Goal: Task Accomplishment & Management: Complete application form

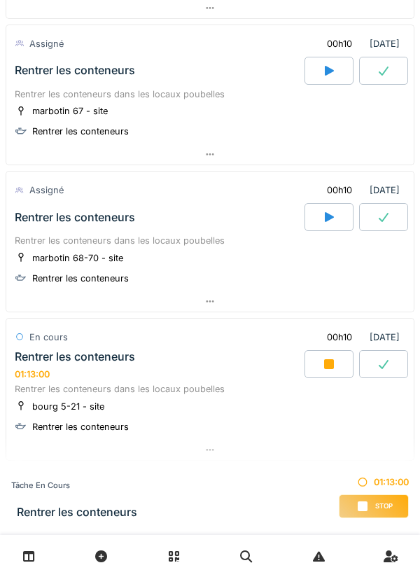
scroll to position [3890, 0]
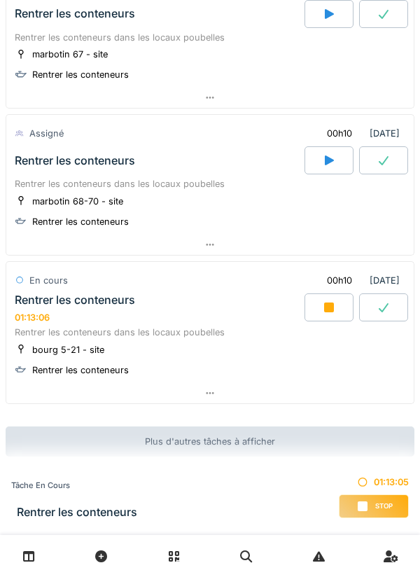
click at [334, 300] on div at bounding box center [329, 308] width 49 height 28
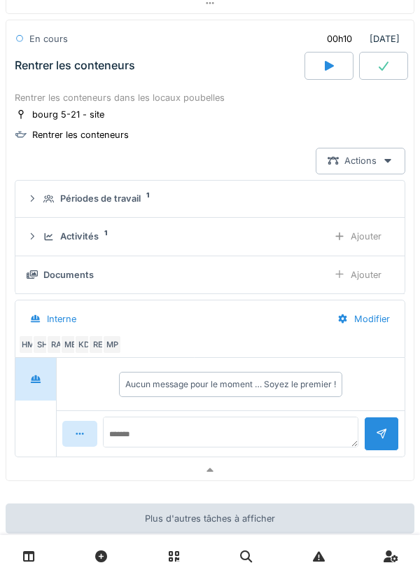
scroll to position [4131, 0]
click at [364, 274] on div "Ajouter" at bounding box center [357, 275] width 71 height 26
click at [353, 240] on div "Ajouter" at bounding box center [357, 237] width 71 height 26
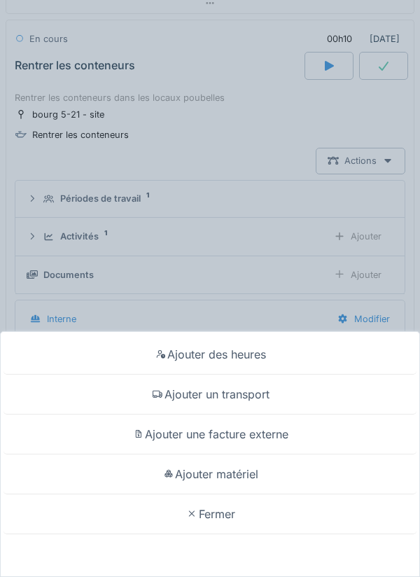
click at [233, 359] on div "Ajouter des heures" at bounding box center [210, 355] width 413 height 40
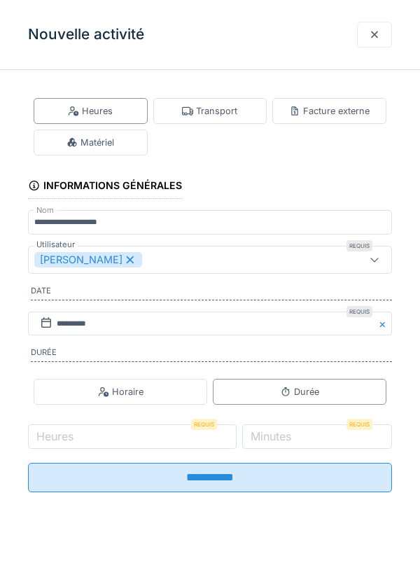
click at [130, 396] on div "Horaire" at bounding box center [121, 391] width 46 height 13
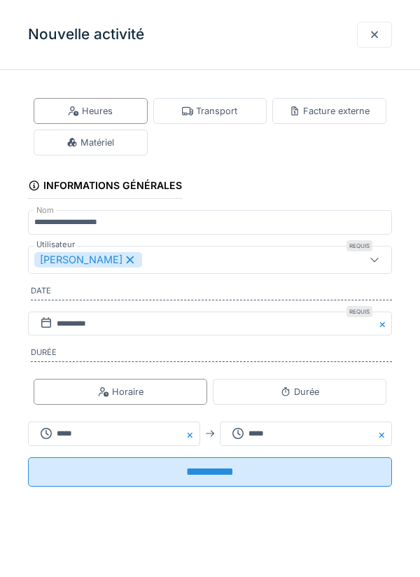
click at [250, 32] on div "Nouvelle activité" at bounding box center [210, 35] width 420 height 70
click at [215, 25] on div "Nouvelle activité" at bounding box center [210, 35] width 420 height 70
click at [374, 34] on div at bounding box center [374, 34] width 11 height 13
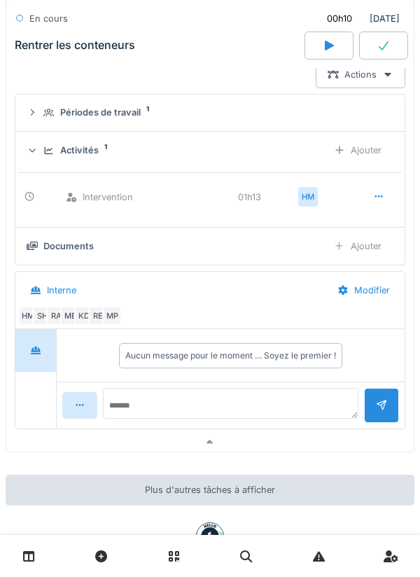
scroll to position [4267, 0]
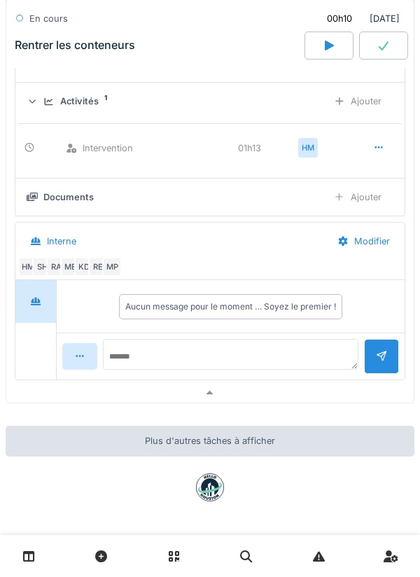
click at [255, 238] on div "Interne" at bounding box center [172, 242] width 308 height 32
click at [376, 240] on div "Modifier" at bounding box center [364, 241] width 76 height 26
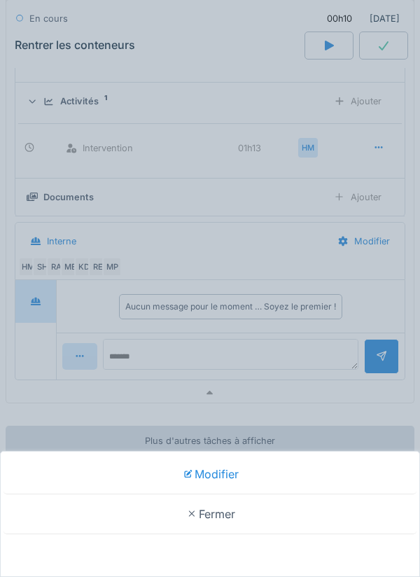
click at [221, 27] on div "Modifier Fermer" at bounding box center [210, 288] width 420 height 577
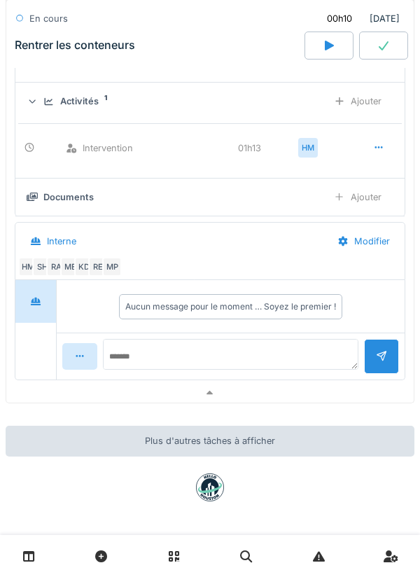
click at [373, 197] on div "Ajouter" at bounding box center [357, 197] width 71 height 26
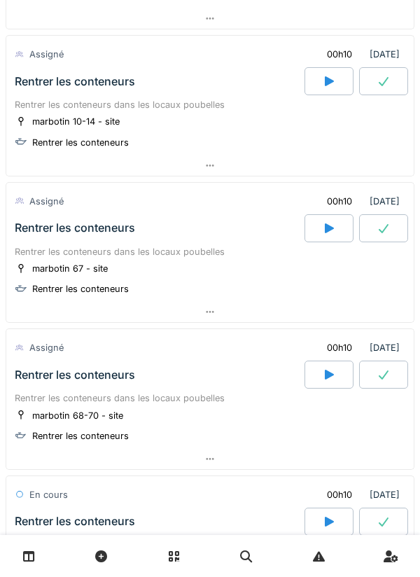
scroll to position [3678, 0]
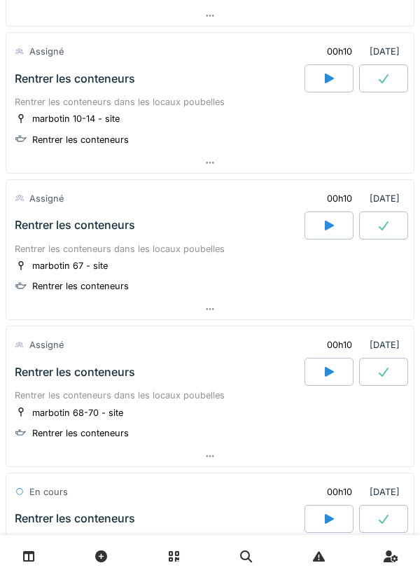
click at [215, 310] on icon at bounding box center [210, 309] width 11 height 9
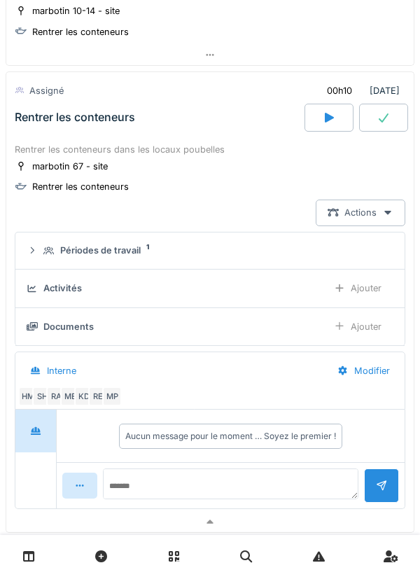
scroll to position [3801, 0]
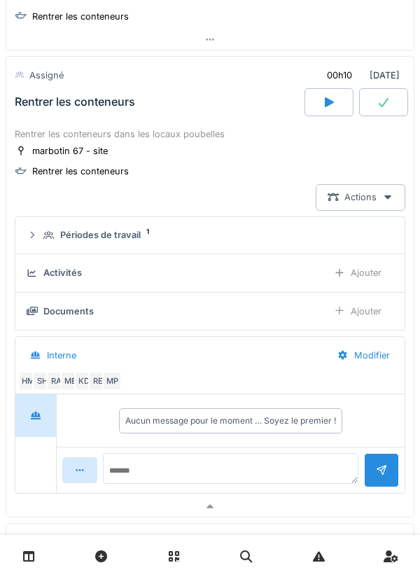
click at [292, 34] on div at bounding box center [210, 39] width 408 height 20
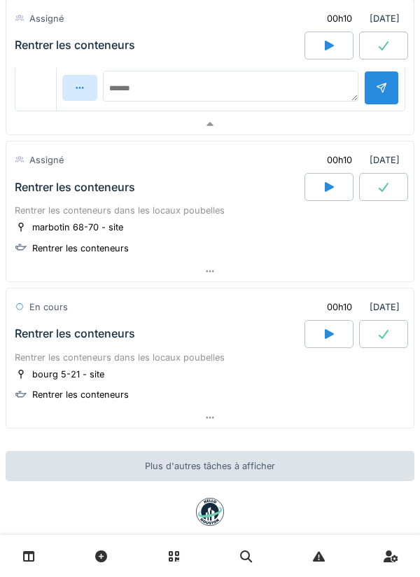
scroll to position [4531, 0]
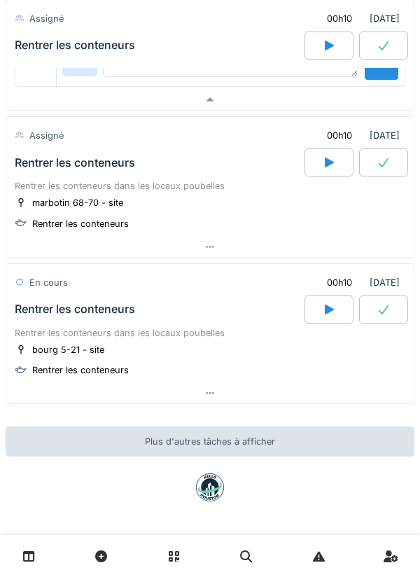
click at [388, 301] on div at bounding box center [384, 310] width 49 height 28
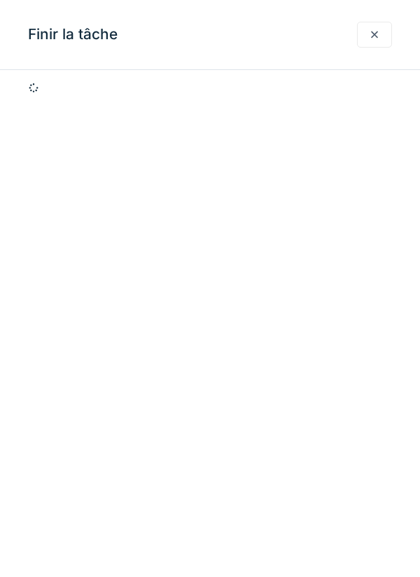
scroll to position [4737, 0]
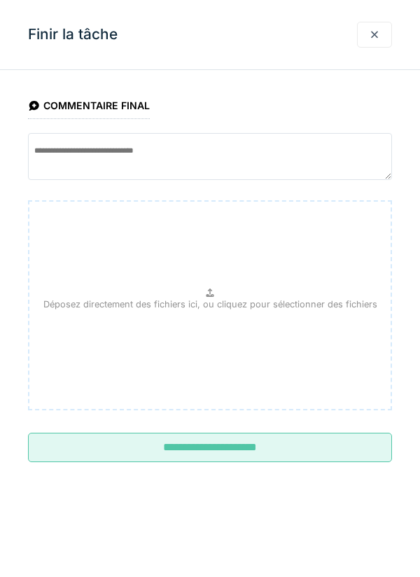
click at [249, 448] on input "**********" at bounding box center [210, 447] width 364 height 29
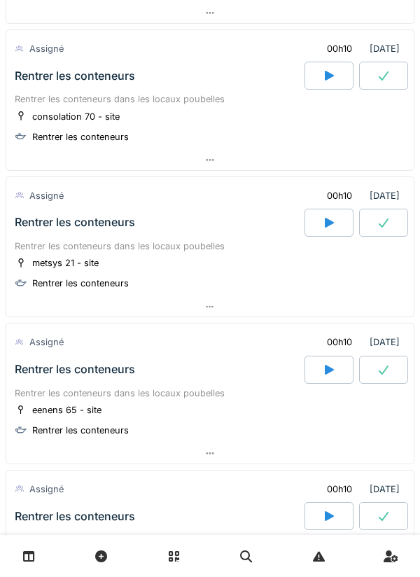
scroll to position [2655, 0]
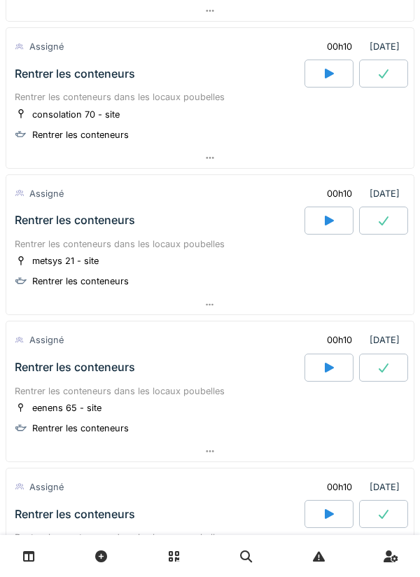
click at [215, 301] on icon at bounding box center [210, 305] width 11 height 9
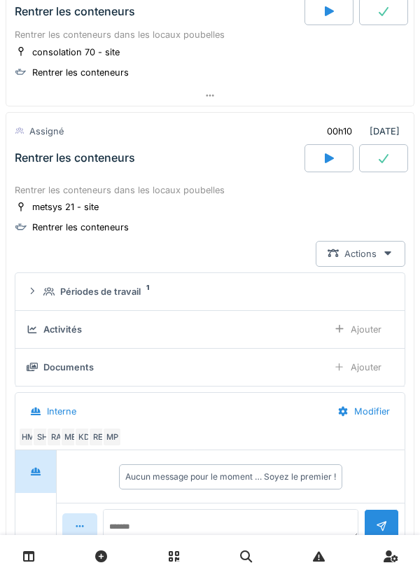
scroll to position [2773, 0]
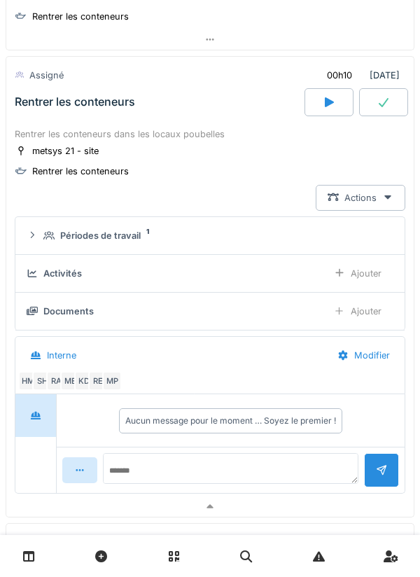
click at [364, 315] on div "Ajouter" at bounding box center [357, 312] width 71 height 26
click at [363, 273] on div "Ajouter" at bounding box center [357, 274] width 71 height 26
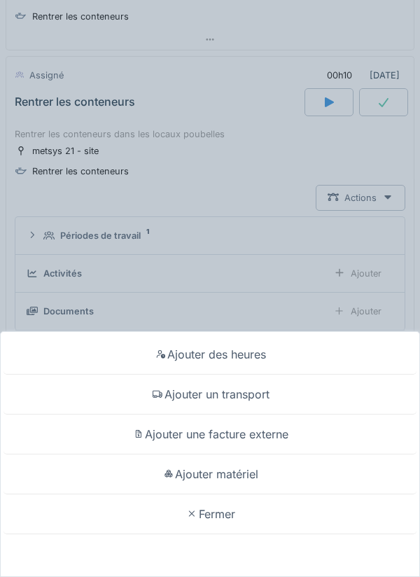
click at [238, 360] on div "Ajouter des heures" at bounding box center [210, 355] width 413 height 40
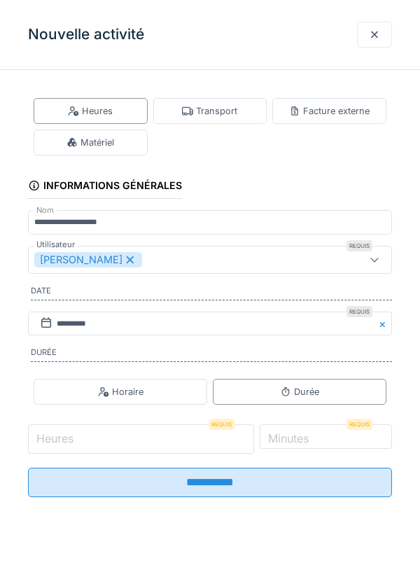
click at [93, 443] on input "Heures" at bounding box center [141, 439] width 226 height 29
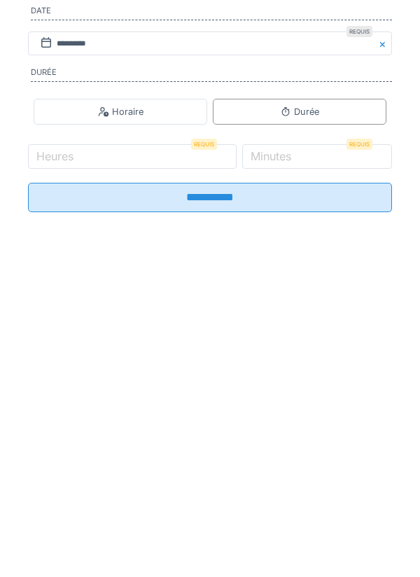
click at [294, 444] on label "Minutes" at bounding box center [271, 436] width 46 height 17
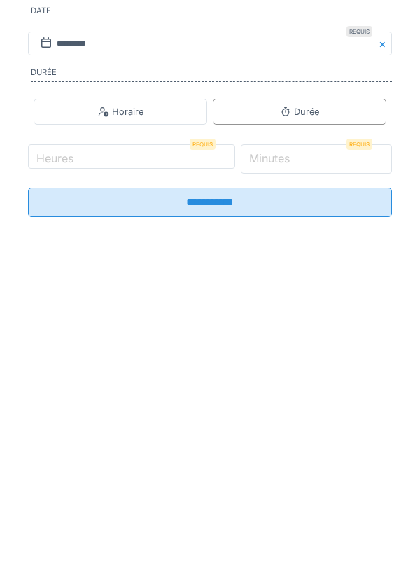
click at [313, 444] on input "*" at bounding box center [317, 439] width 152 height 29
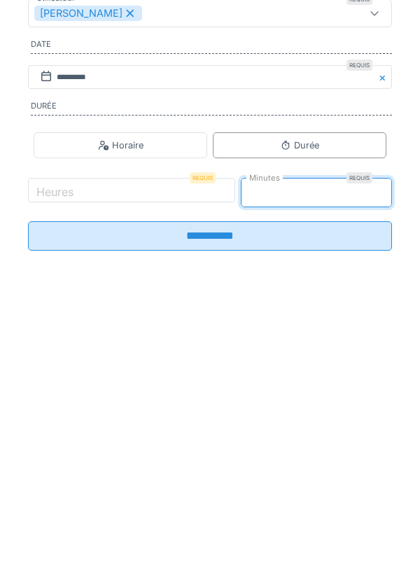
type input "**"
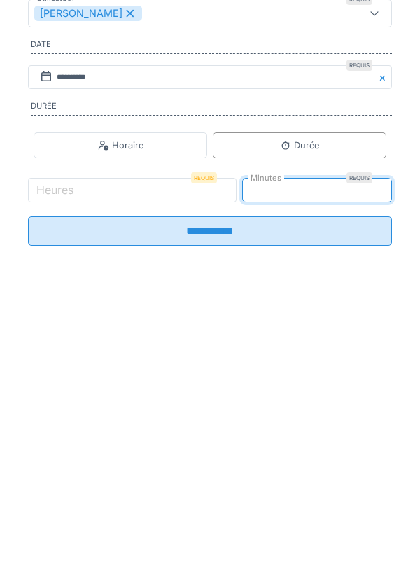
click at [234, 493] on input "**********" at bounding box center [210, 477] width 364 height 29
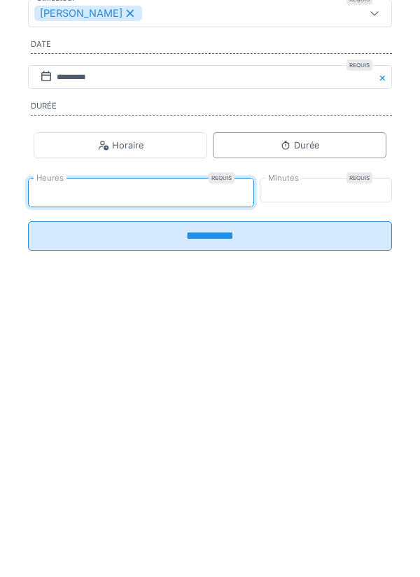
type input "*"
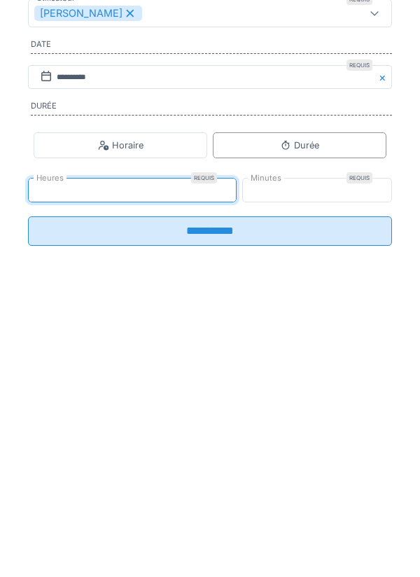
click at [217, 487] on input "**********" at bounding box center [210, 477] width 364 height 29
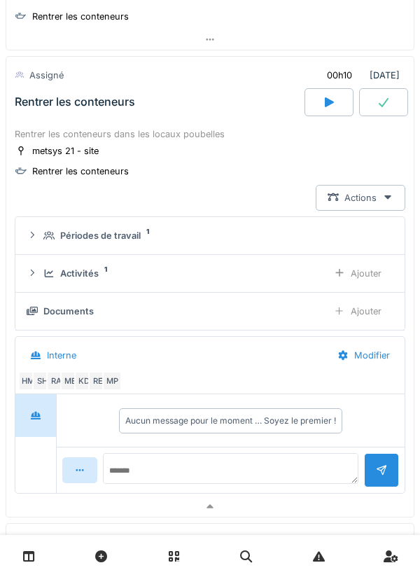
click at [385, 106] on icon at bounding box center [384, 102] width 14 height 11
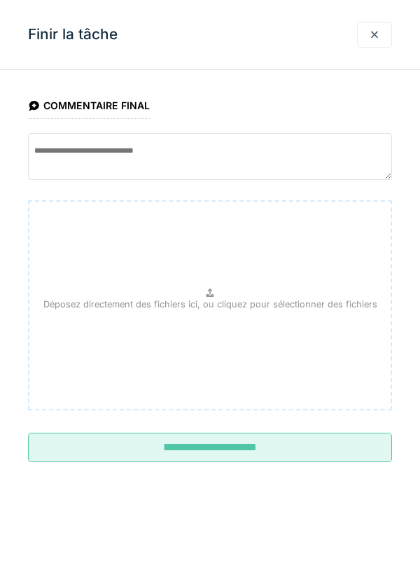
click at [249, 444] on input "**********" at bounding box center [210, 447] width 364 height 29
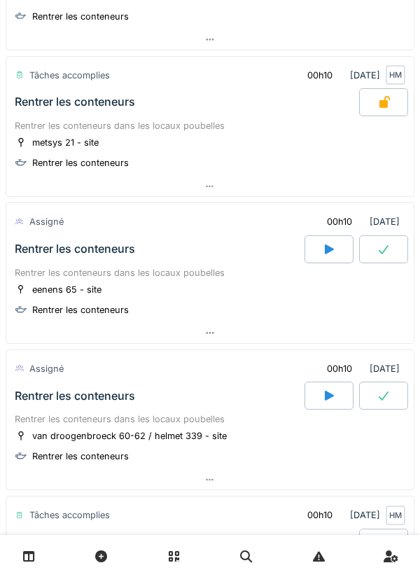
click at [247, 324] on div at bounding box center [210, 333] width 408 height 20
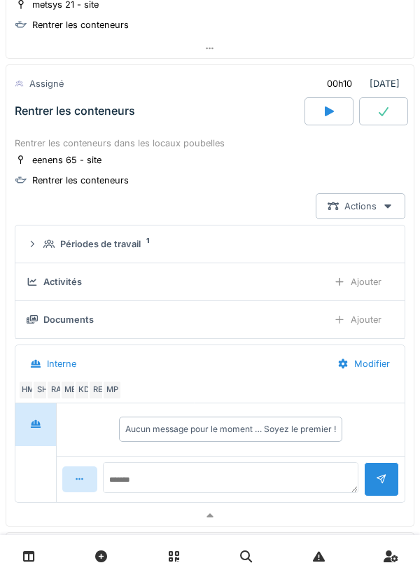
scroll to position [2920, 0]
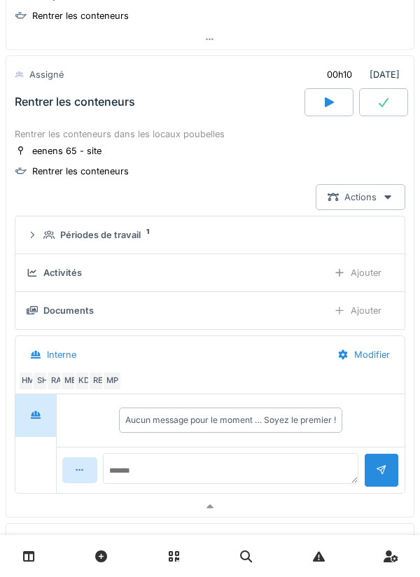
click at [372, 267] on div "Ajouter" at bounding box center [357, 273] width 71 height 26
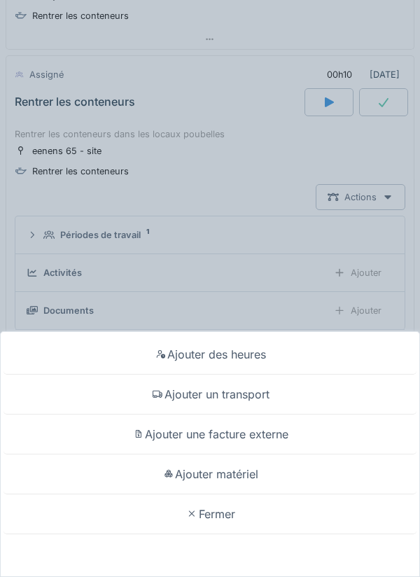
click at [256, 352] on div "Ajouter des heures" at bounding box center [210, 355] width 413 height 40
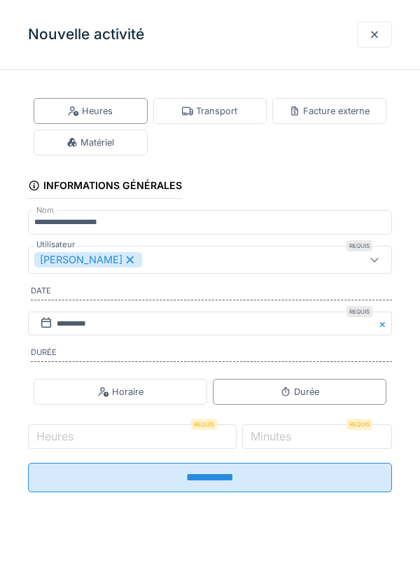
click at [289, 440] on label "Minutes" at bounding box center [271, 436] width 46 height 17
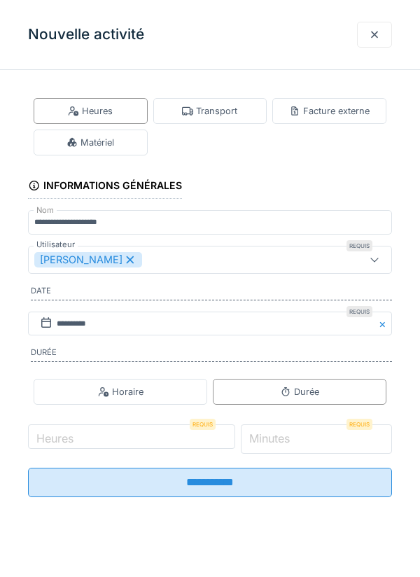
click at [289, 440] on input "*" at bounding box center [317, 439] width 152 height 29
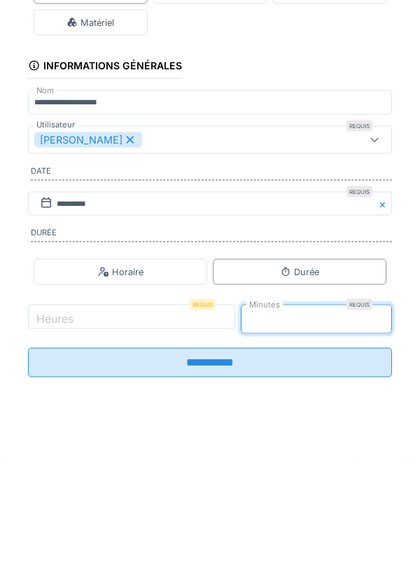
type input "*"
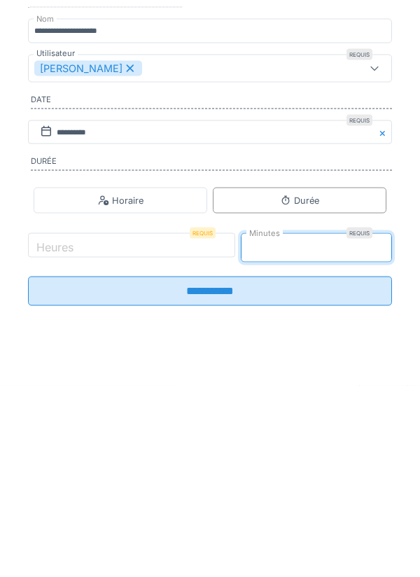
type input "**"
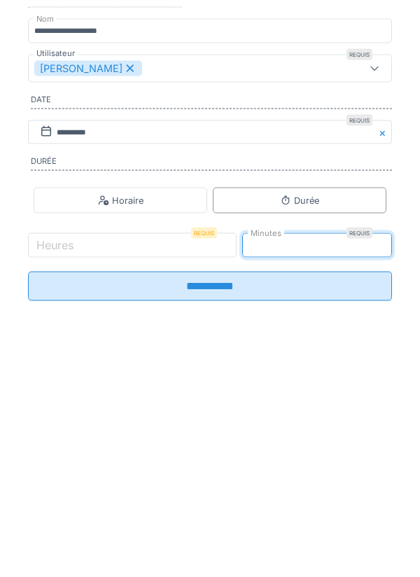
click at [233, 484] on input "**********" at bounding box center [210, 477] width 364 height 29
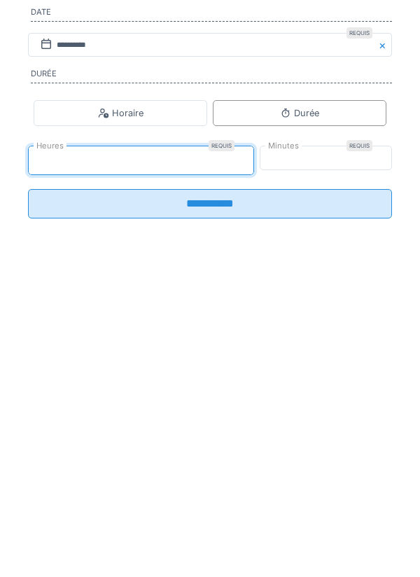
type input "*"
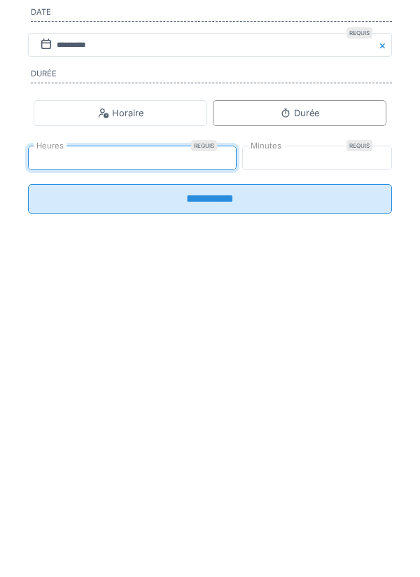
click at [227, 488] on input "**********" at bounding box center [210, 477] width 364 height 29
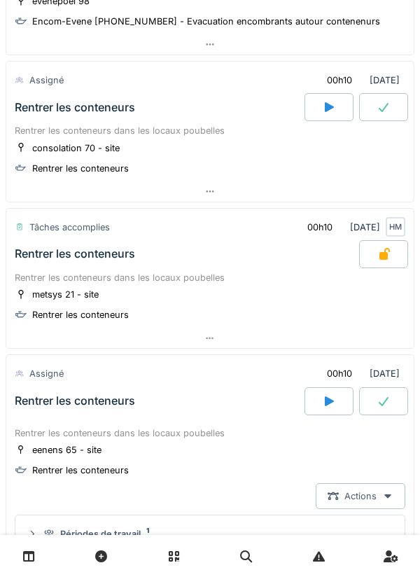
scroll to position [2671, 0]
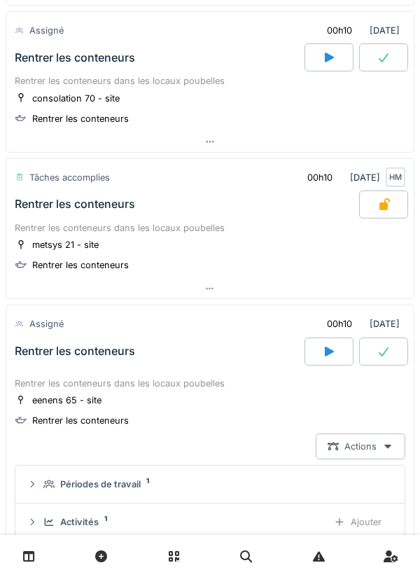
click at [385, 348] on icon at bounding box center [384, 351] width 14 height 11
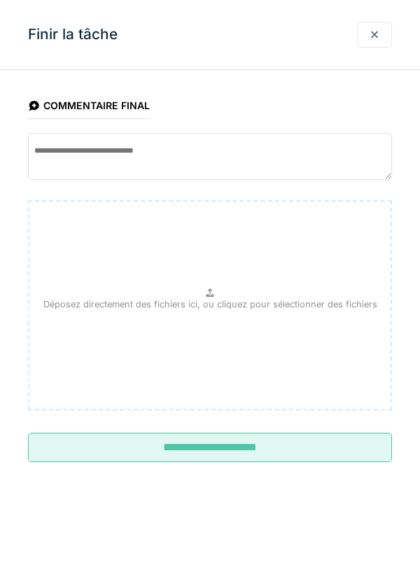
click at [261, 449] on input "**********" at bounding box center [210, 447] width 364 height 29
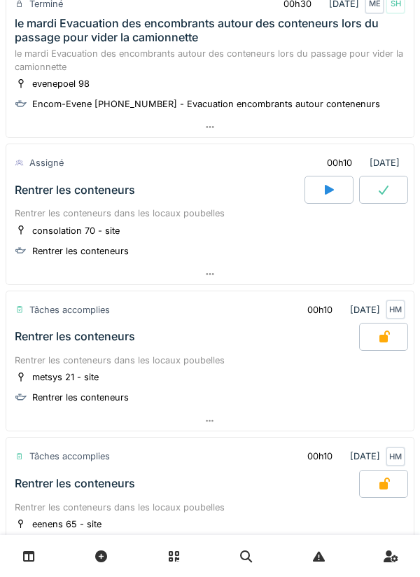
scroll to position [2531, 0]
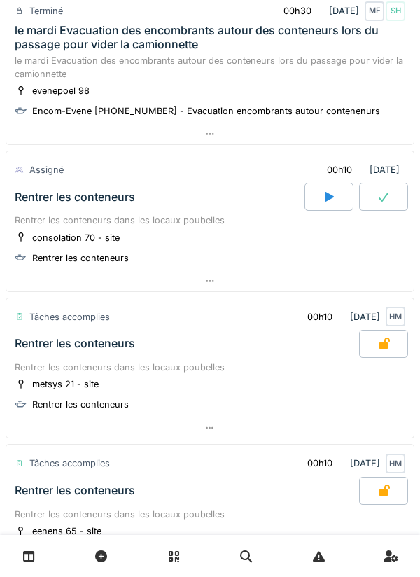
click at [333, 196] on icon at bounding box center [329, 196] width 14 height 11
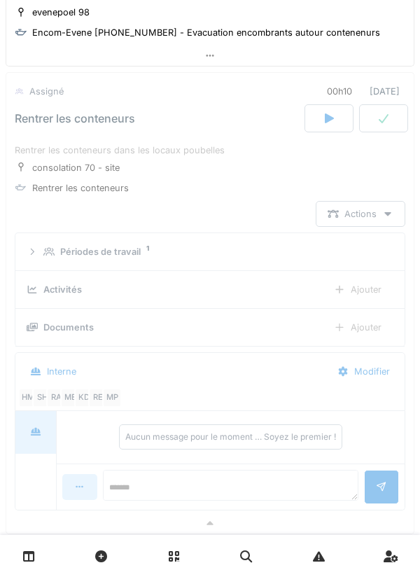
scroll to position [2627, 0]
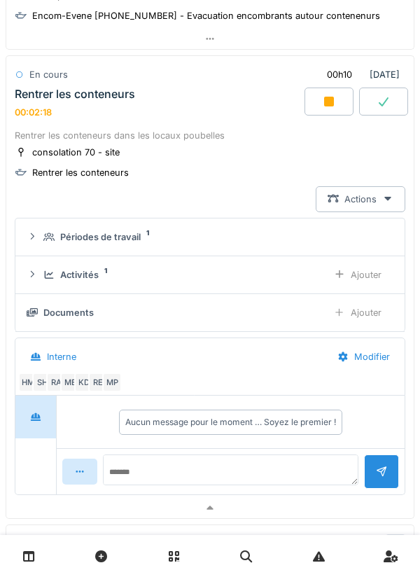
click at [320, 104] on div at bounding box center [329, 102] width 49 height 28
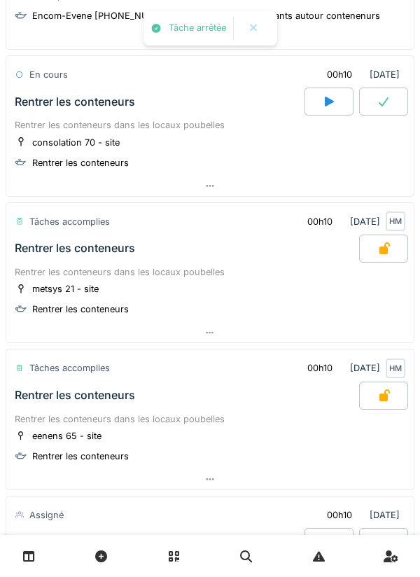
click at [381, 104] on icon at bounding box center [384, 101] width 14 height 11
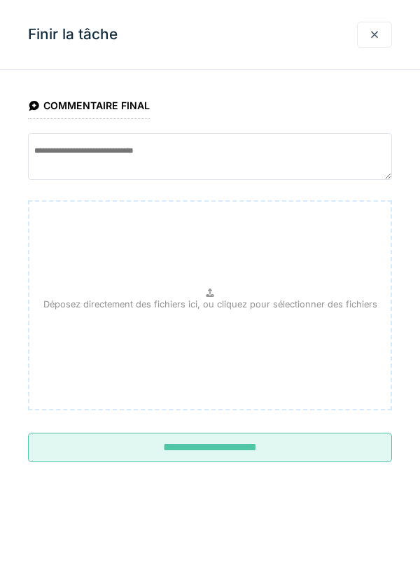
click at [219, 448] on input "**********" at bounding box center [210, 447] width 364 height 29
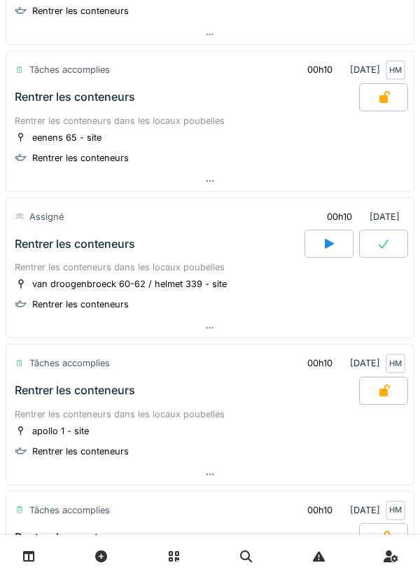
scroll to position [2950, 0]
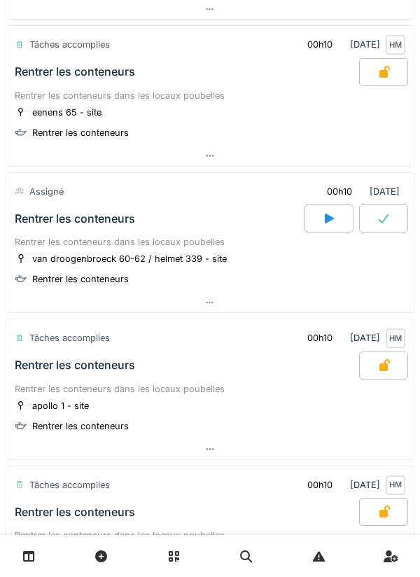
click at [320, 214] on div at bounding box center [329, 219] width 49 height 28
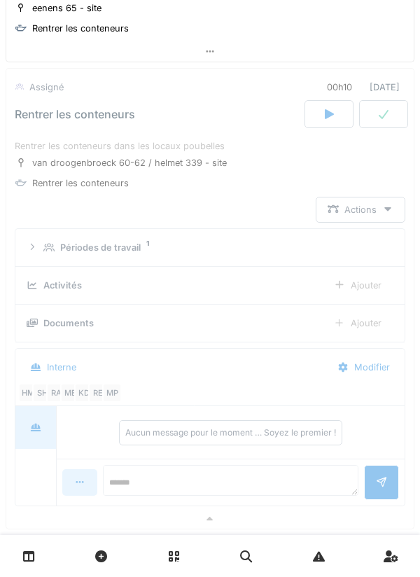
scroll to position [3067, 0]
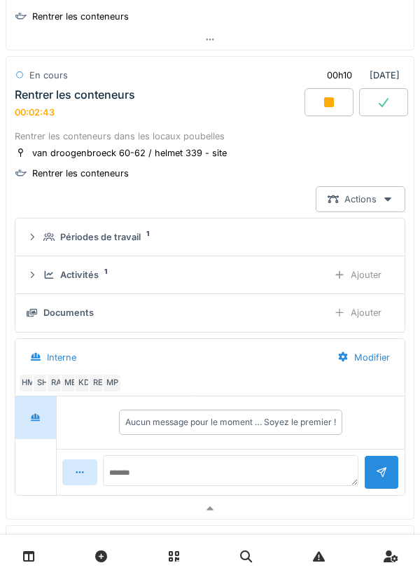
click at [334, 105] on icon at bounding box center [329, 102] width 10 height 10
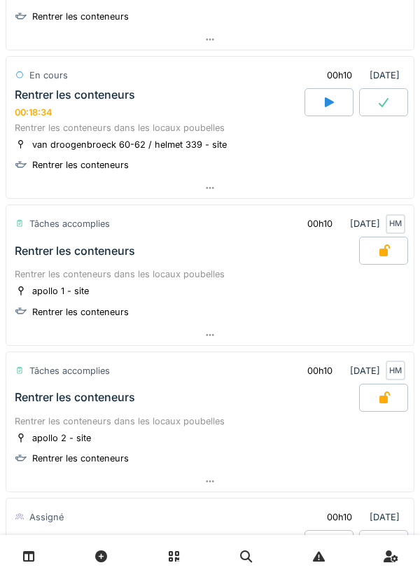
click at [400, 102] on div at bounding box center [384, 102] width 49 height 28
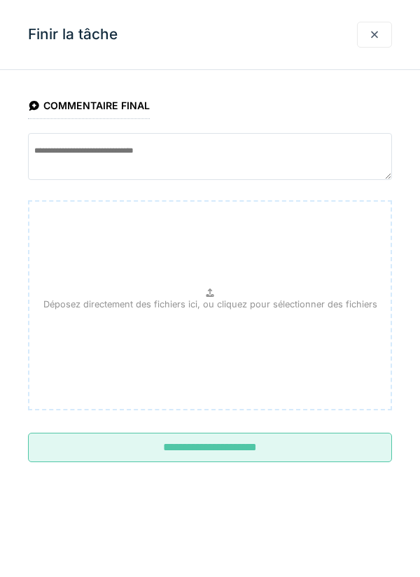
click at [276, 434] on input "**********" at bounding box center [210, 447] width 364 height 29
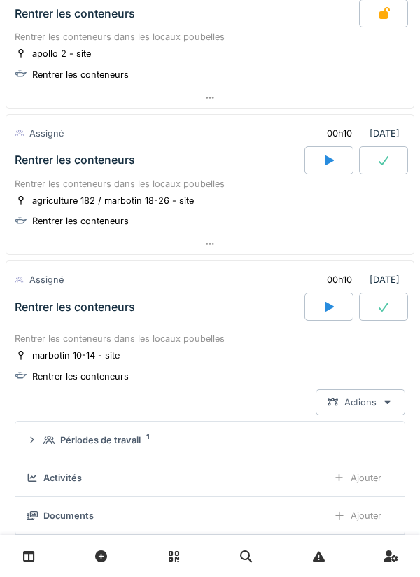
scroll to position [3448, 0]
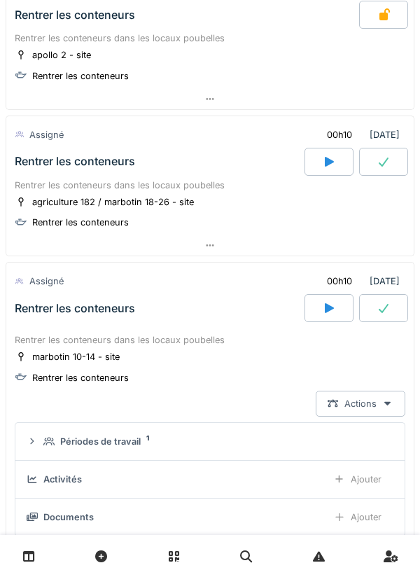
click at [327, 308] on icon at bounding box center [329, 308] width 9 height 10
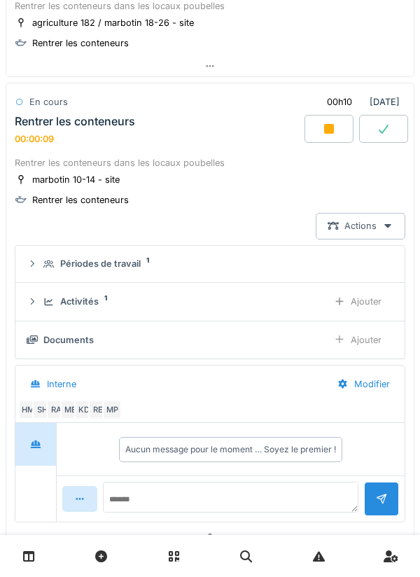
scroll to position [3623, 0]
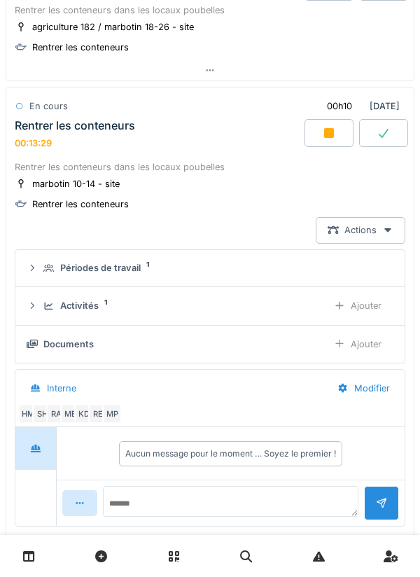
click at [335, 134] on icon at bounding box center [329, 133] width 14 height 11
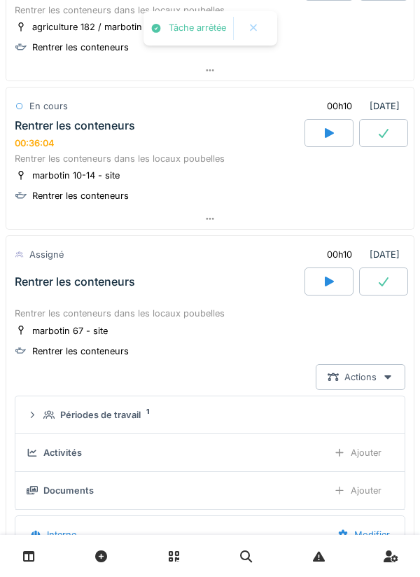
click at [383, 131] on icon at bounding box center [384, 133] width 14 height 11
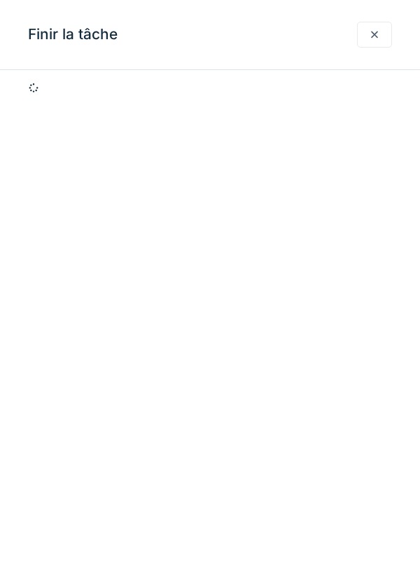
scroll to position [3655, 0]
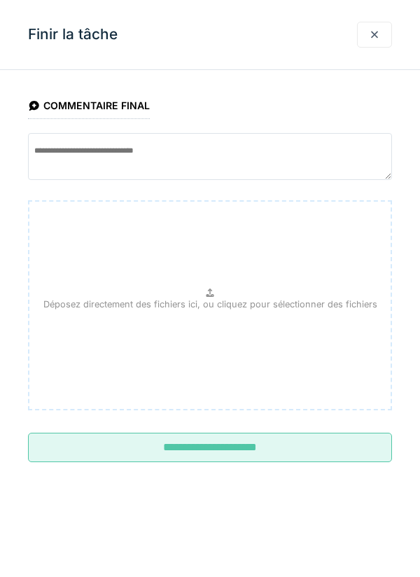
click at [136, 442] on input "**********" at bounding box center [210, 447] width 364 height 29
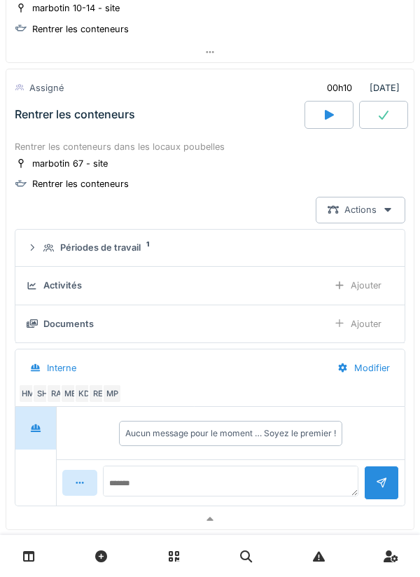
scroll to position [3795, 0]
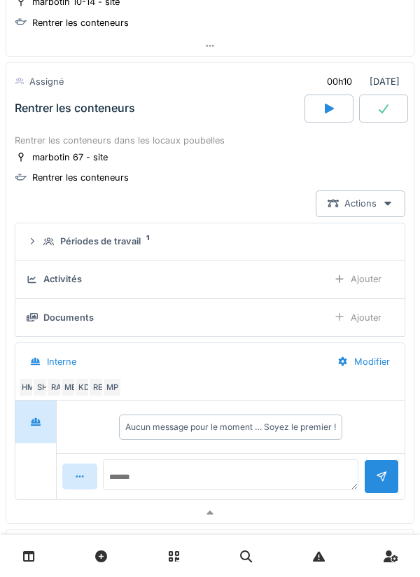
click at [334, 109] on icon at bounding box center [329, 109] width 9 height 10
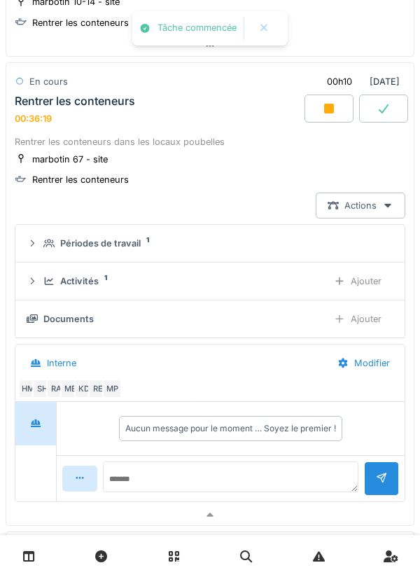
scroll to position [3801, 0]
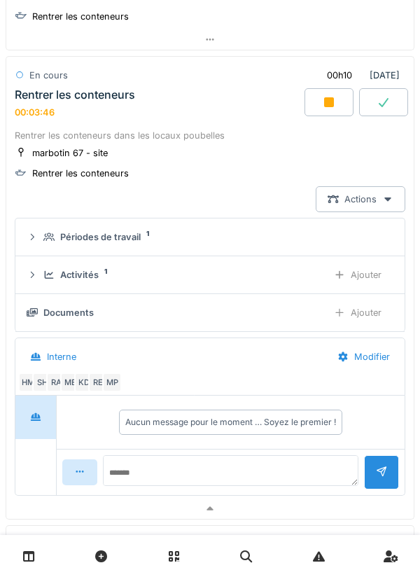
click at [326, 105] on icon at bounding box center [329, 102] width 10 height 10
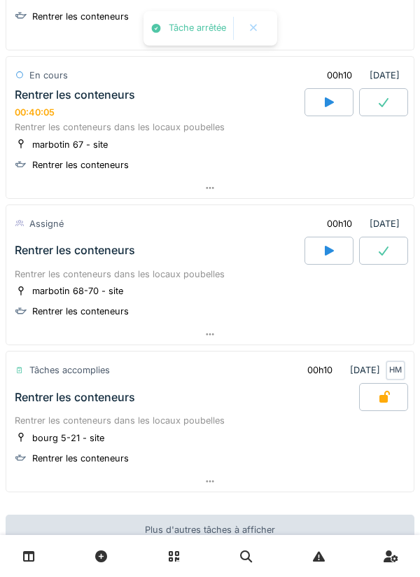
click at [388, 106] on icon at bounding box center [384, 102] width 14 height 11
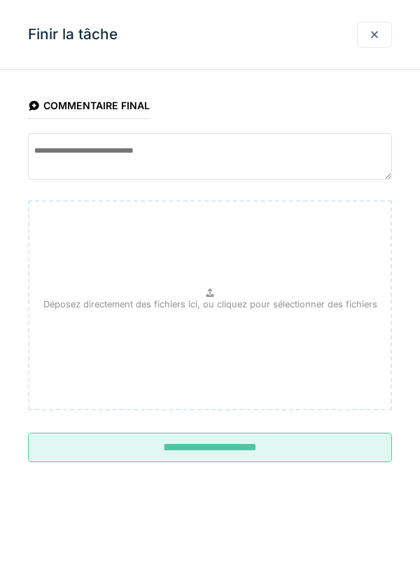
click at [267, 452] on input "**********" at bounding box center [210, 447] width 364 height 29
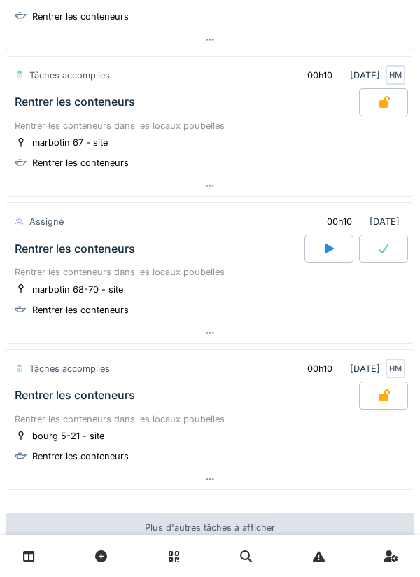
click at [322, 256] on div at bounding box center [329, 249] width 49 height 28
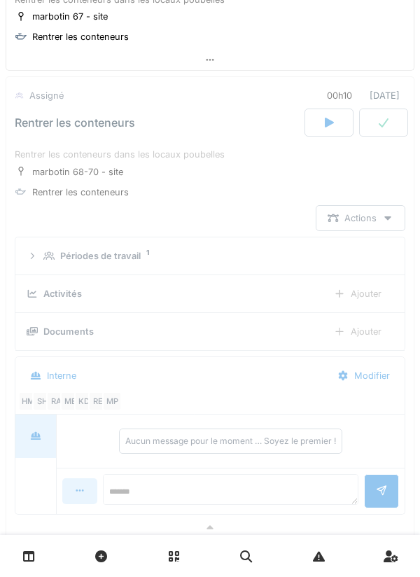
scroll to position [3948, 0]
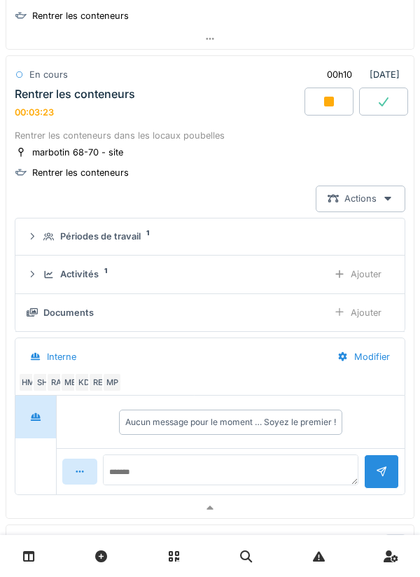
click at [336, 95] on div at bounding box center [329, 102] width 49 height 28
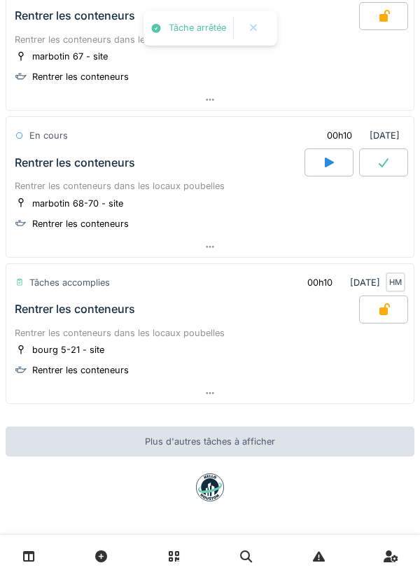
scroll to position [3888, 0]
click at [386, 164] on icon at bounding box center [384, 162] width 14 height 11
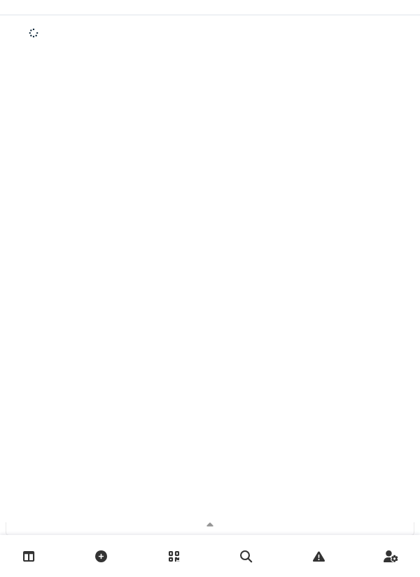
scroll to position [3948, 0]
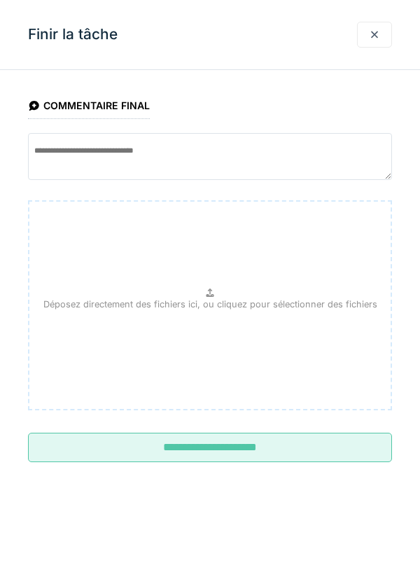
click at [247, 448] on input "**********" at bounding box center [210, 447] width 364 height 29
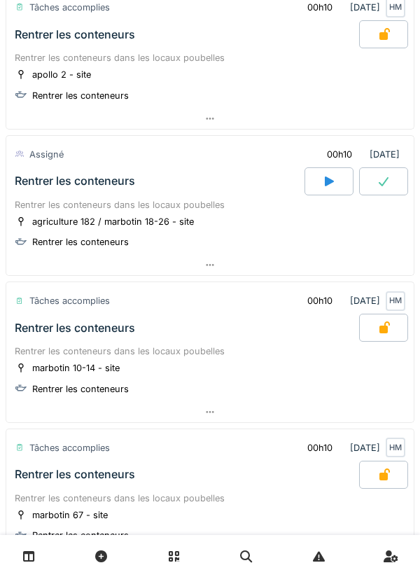
scroll to position [3425, 0]
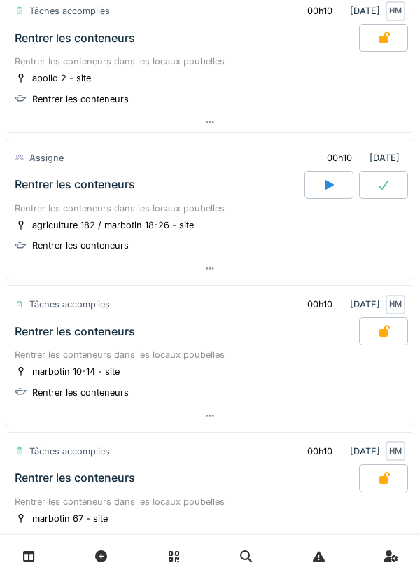
click at [334, 183] on icon at bounding box center [329, 184] width 14 height 11
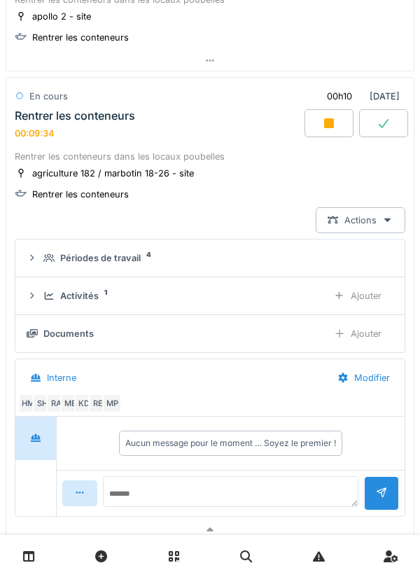
scroll to position [3484, 0]
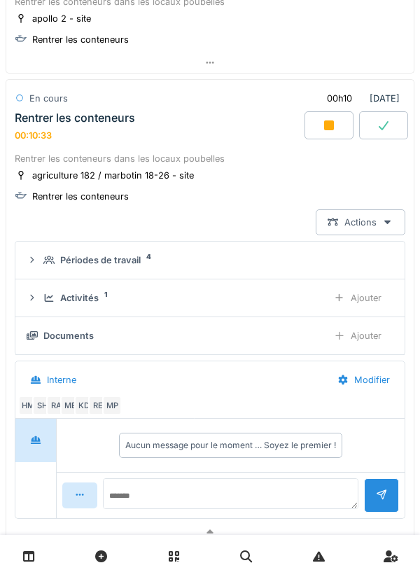
click at [334, 127] on icon at bounding box center [329, 126] width 10 height 10
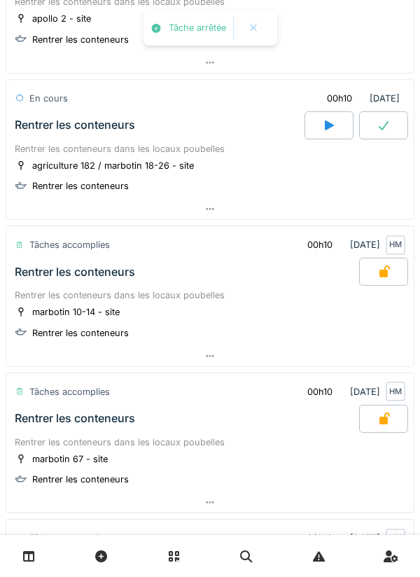
click at [384, 135] on div at bounding box center [384, 125] width 49 height 28
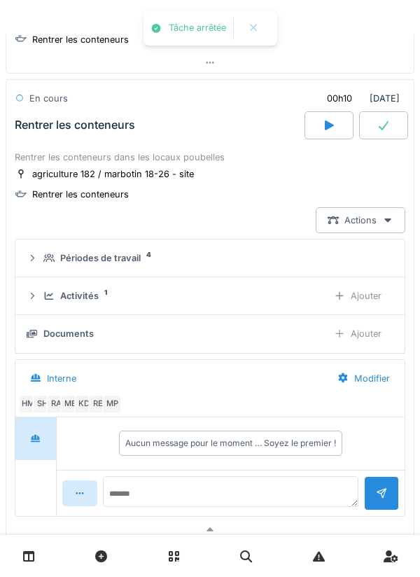
scroll to position [3508, 0]
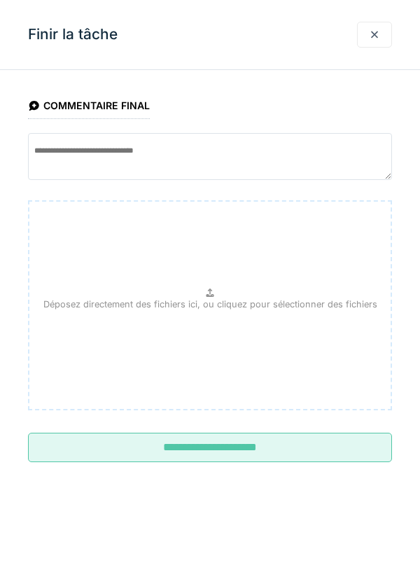
click at [276, 444] on input "**********" at bounding box center [210, 447] width 364 height 29
